Goal: Task Accomplishment & Management: Manage account settings

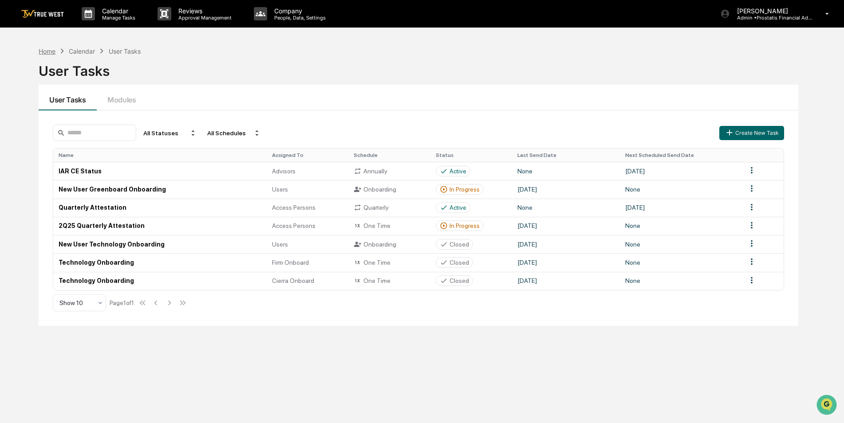
click at [48, 52] on div "Home" at bounding box center [47, 51] width 17 height 8
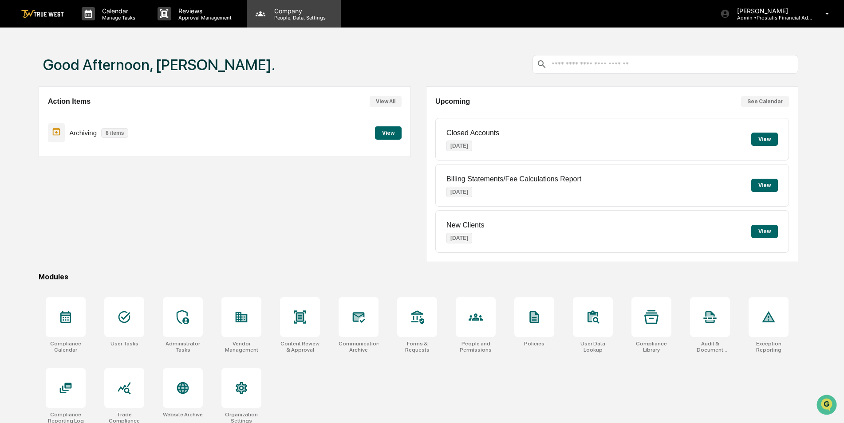
click at [284, 17] on p "People, Data, Settings" at bounding box center [298, 18] width 63 height 6
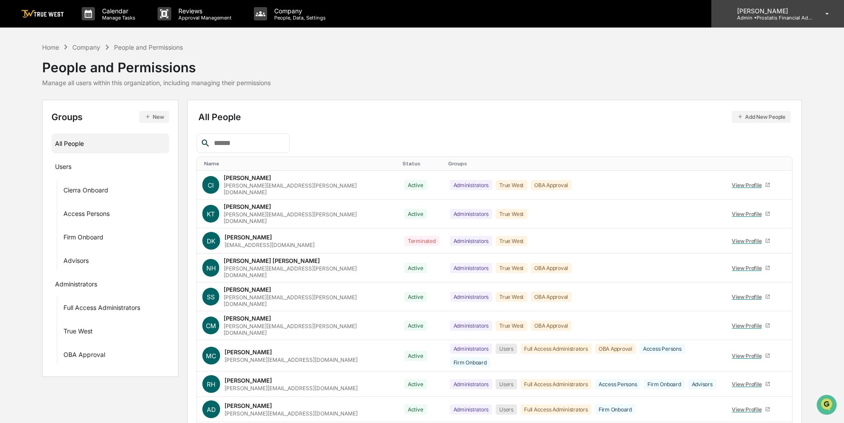
click at [787, 18] on p "Admin • Prostatis Financial Advisors" at bounding box center [771, 18] width 83 height 6
click at [776, 20] on p "Admin • Prostatis Financial Advisors" at bounding box center [771, 18] width 83 height 6
